Goal: Check status: Check status

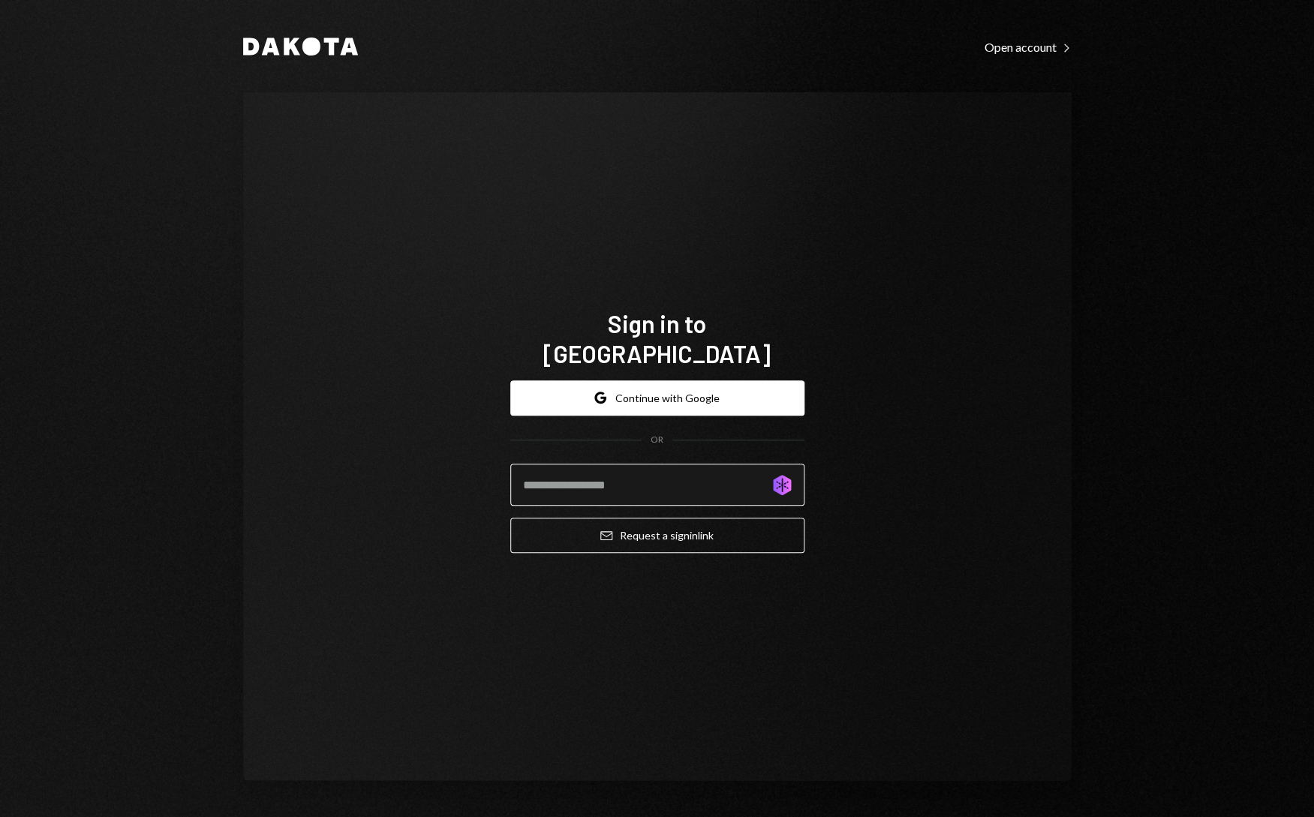
type input "**********"
click at [697, 389] on button "Google Continue with Google" at bounding box center [657, 397] width 294 height 35
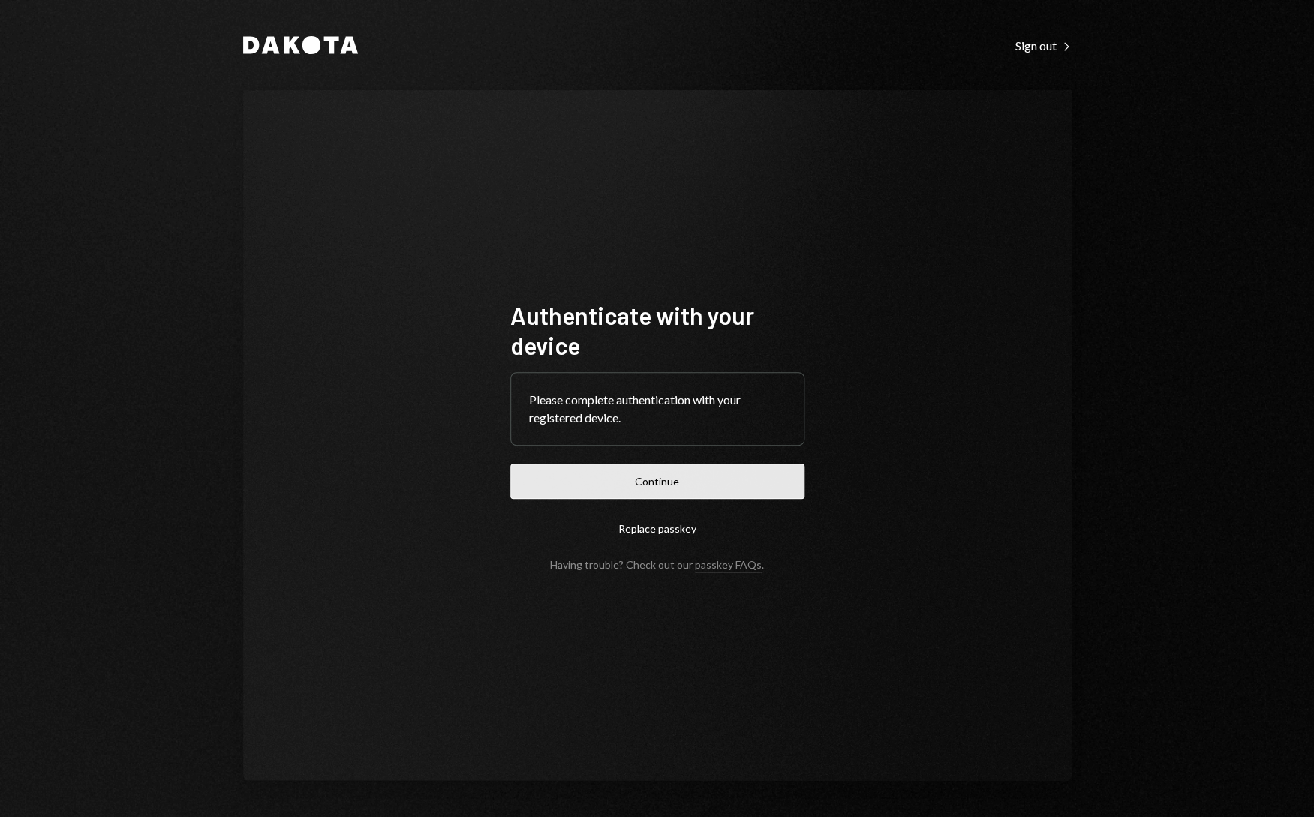
click at [717, 475] on button "Continue" at bounding box center [657, 481] width 294 height 35
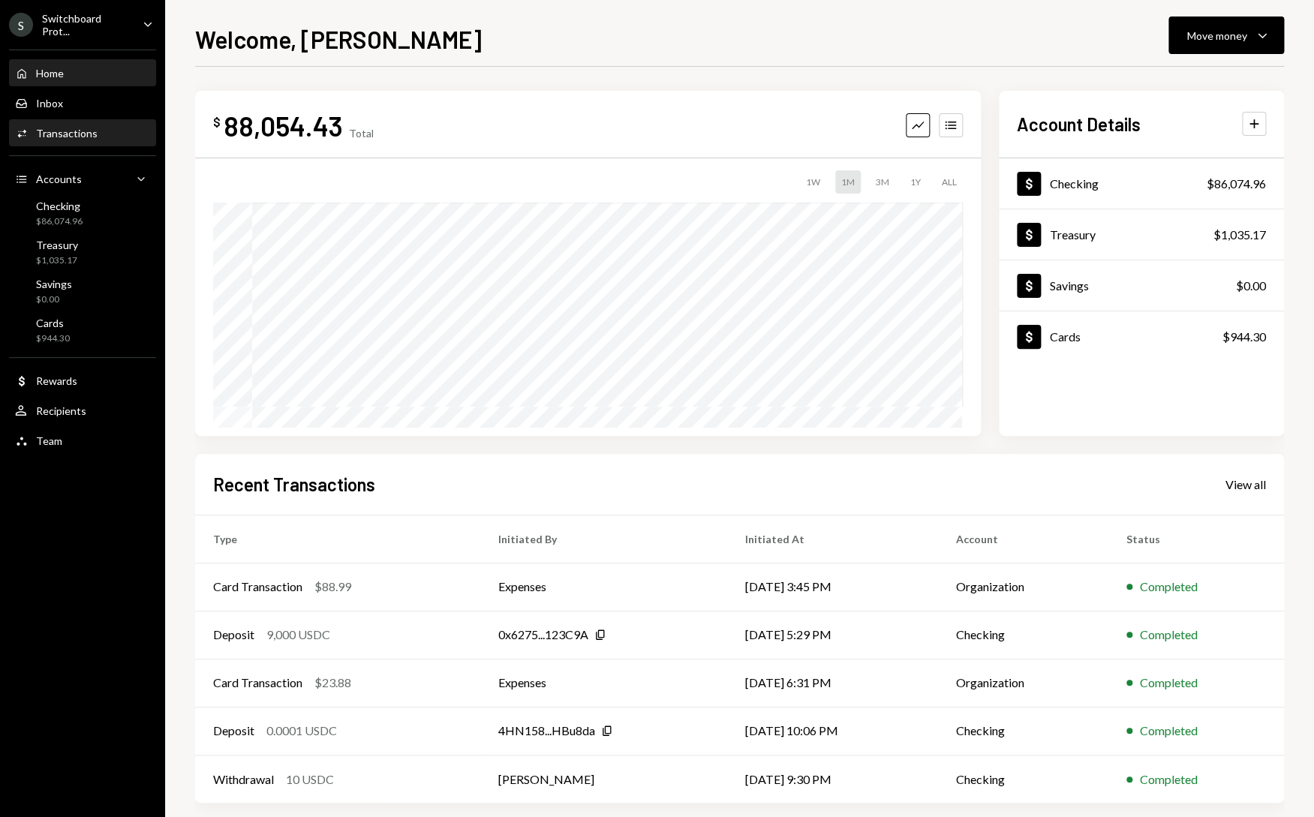
click at [96, 137] on div "Activities Transactions" at bounding box center [82, 134] width 135 height 14
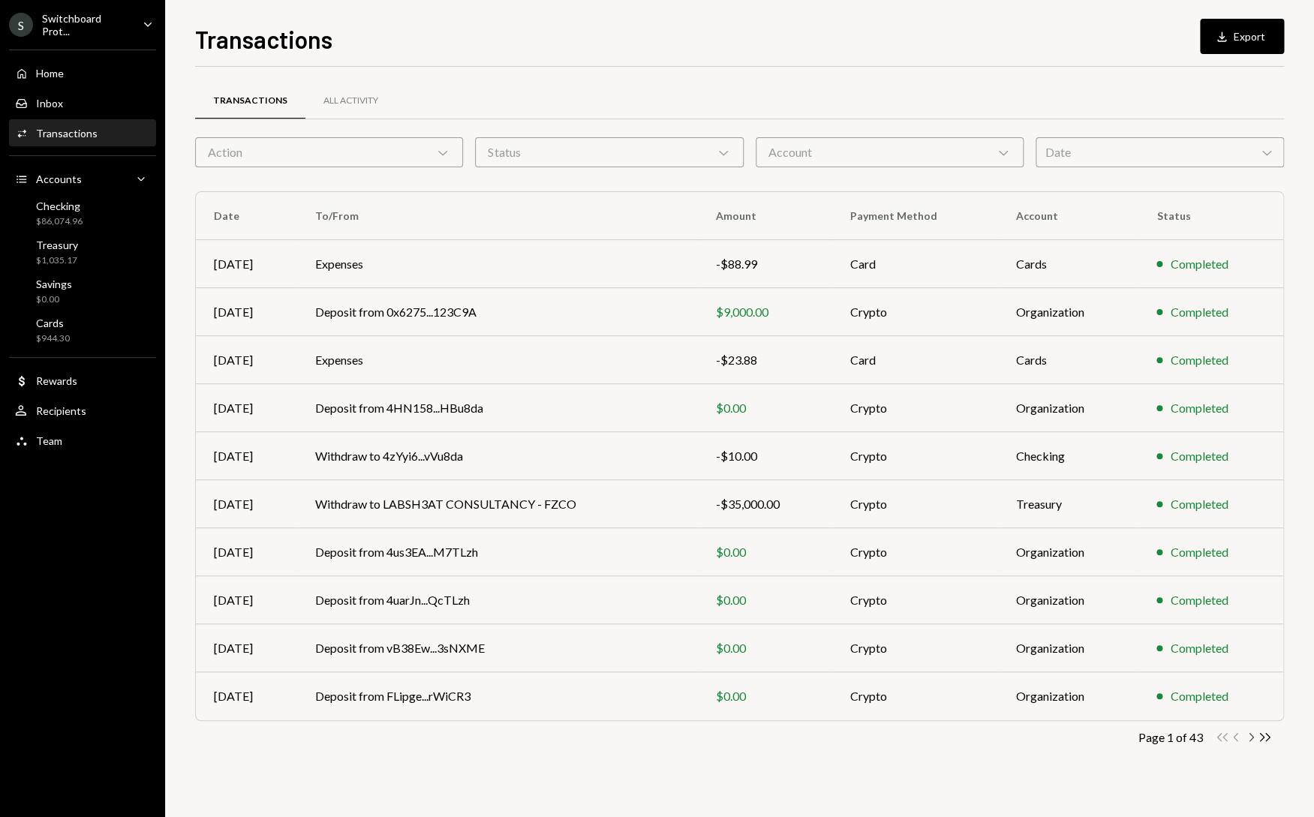
click at [1250, 738] on icon "Chevron Right" at bounding box center [1250, 737] width 14 height 14
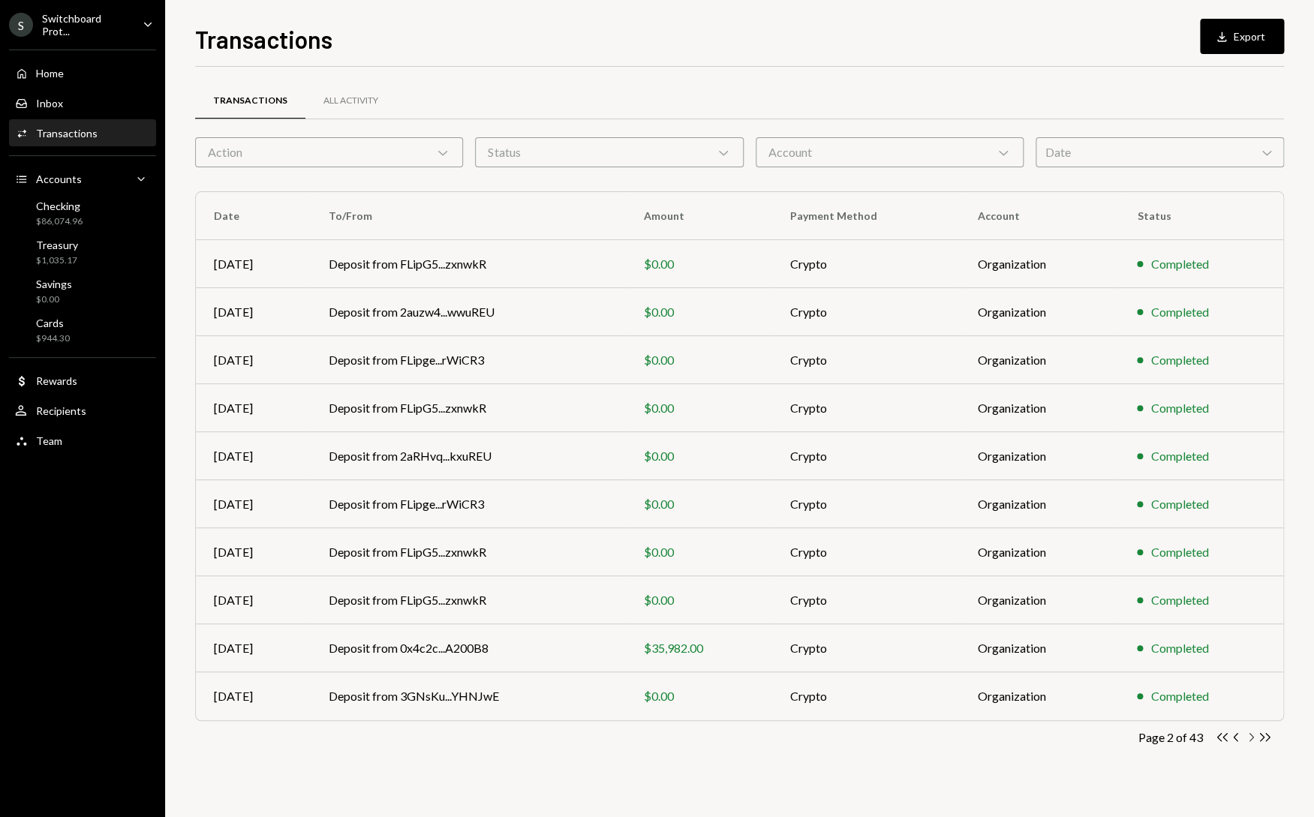
click at [1251, 736] on icon "Chevron Right" at bounding box center [1250, 737] width 14 height 14
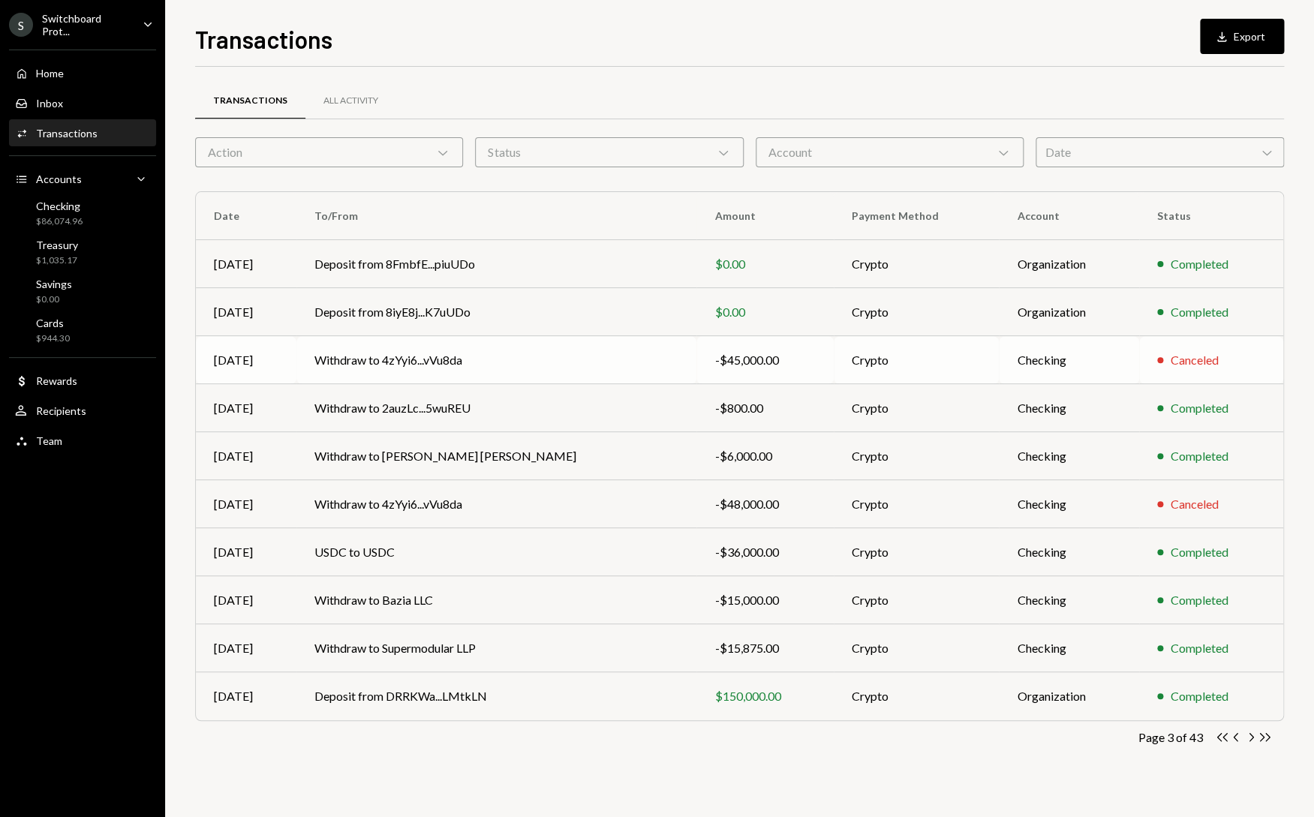
click at [524, 362] on td "Withdraw to 4zYyi6...vVu8da" at bounding box center [496, 360] width 400 height 48
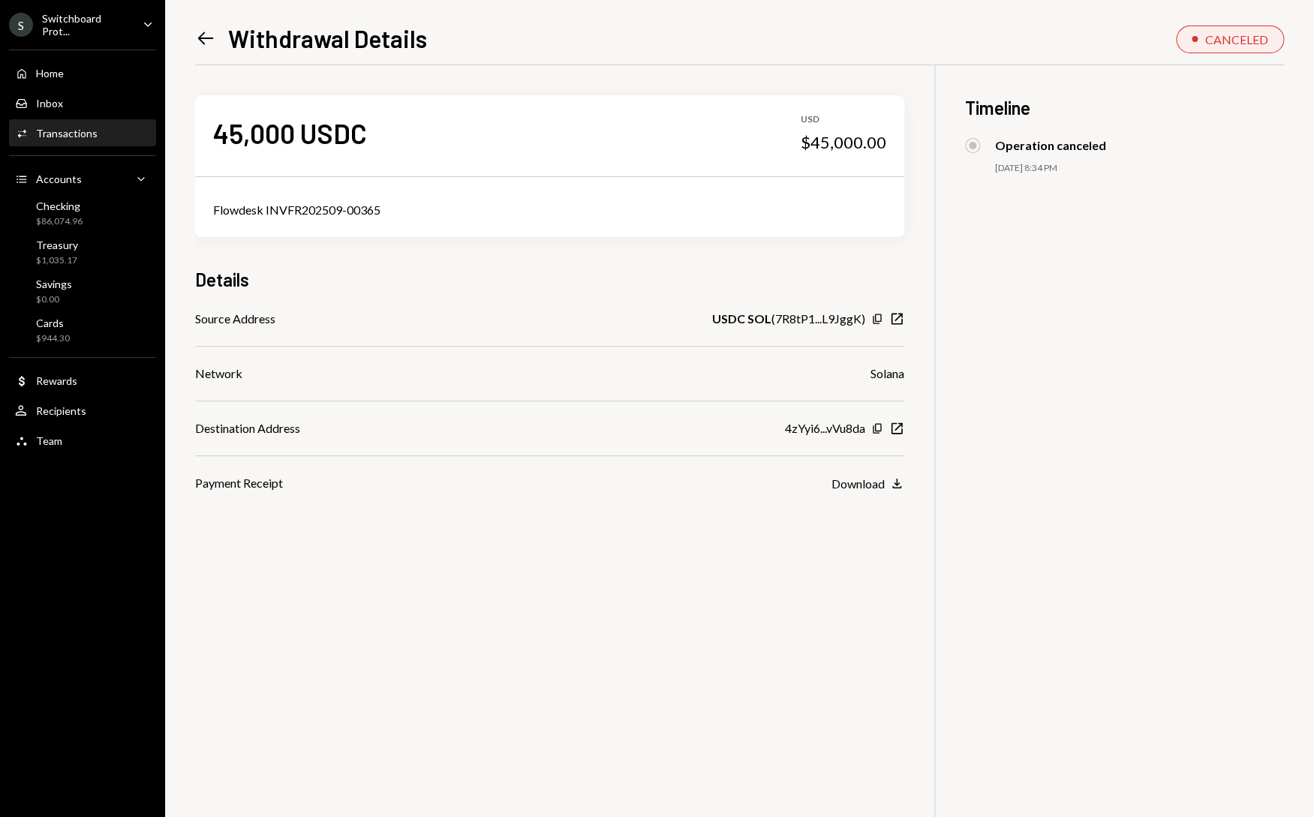
click at [194, 36] on div "Left Arrow Withdrawal Details CANCELED 45,000 USDC USD $45,000.00 Flowdesk INVF…" at bounding box center [739, 408] width 1149 height 817
click at [201, 37] on icon at bounding box center [206, 38] width 16 height 13
